Goal: Transaction & Acquisition: Purchase product/service

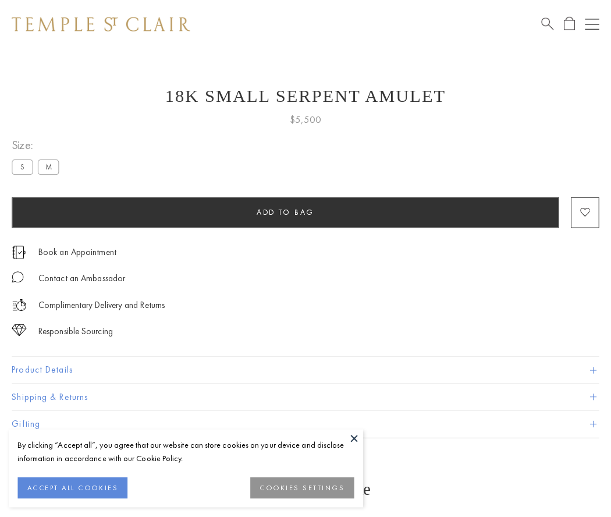
scroll to position [10, 0]
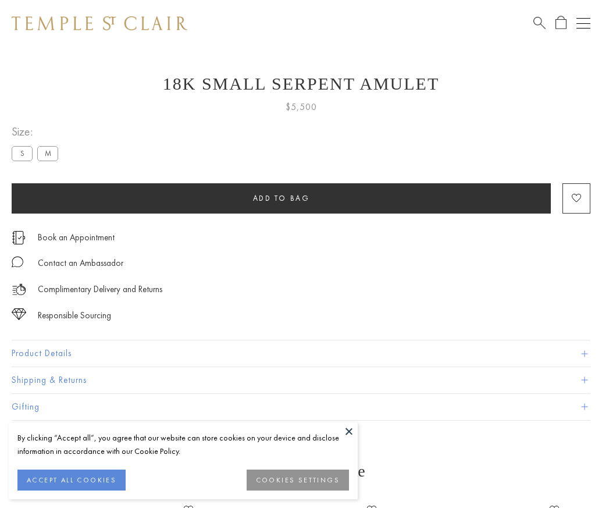
click at [281, 198] on span "Add to bag" at bounding box center [281, 198] width 57 height 10
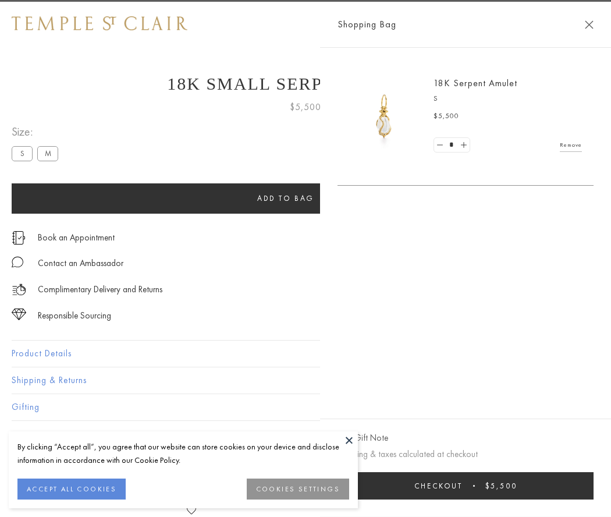
click at [565, 485] on button "Checkout $5,500" at bounding box center [465, 485] width 256 height 27
